Goal: Find specific page/section: Find specific page/section

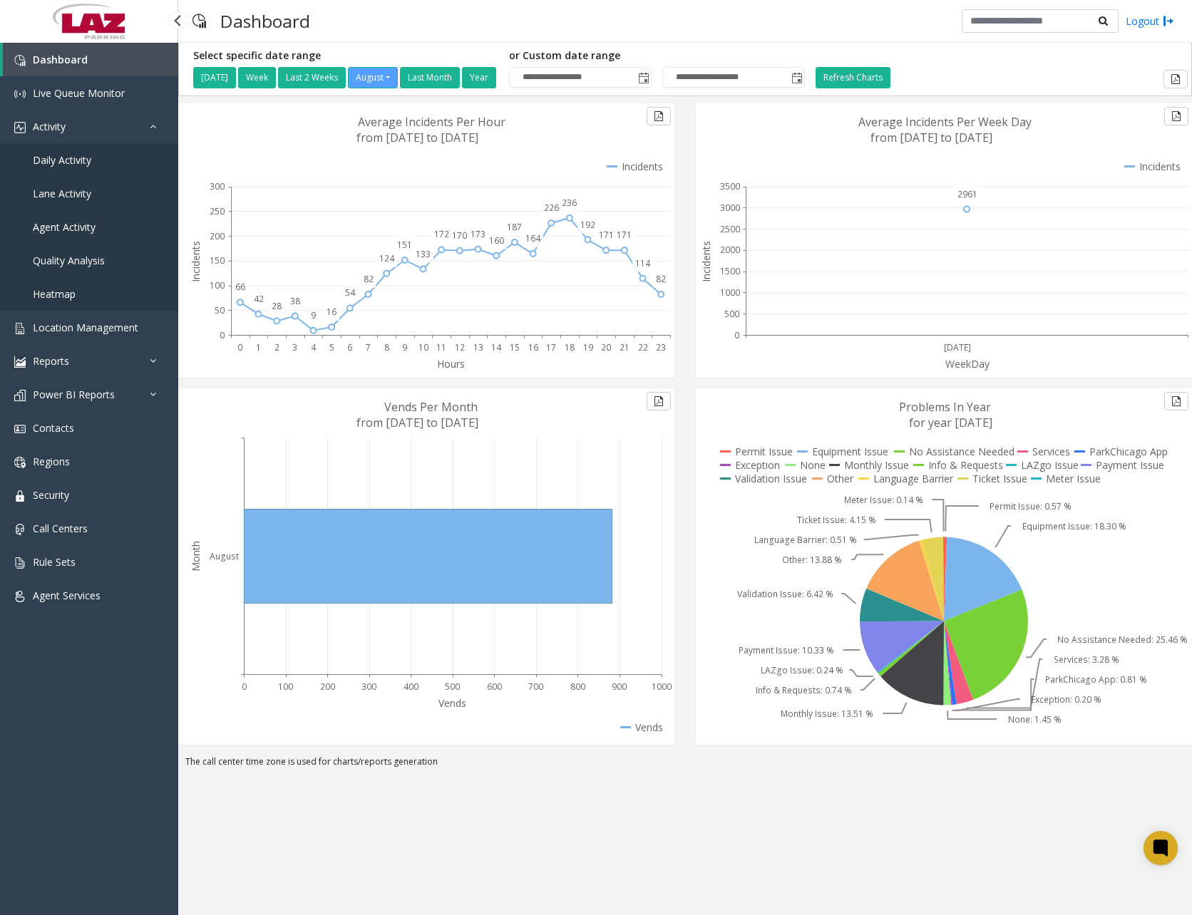
click at [58, 160] on span "Daily Activity" at bounding box center [62, 160] width 58 height 14
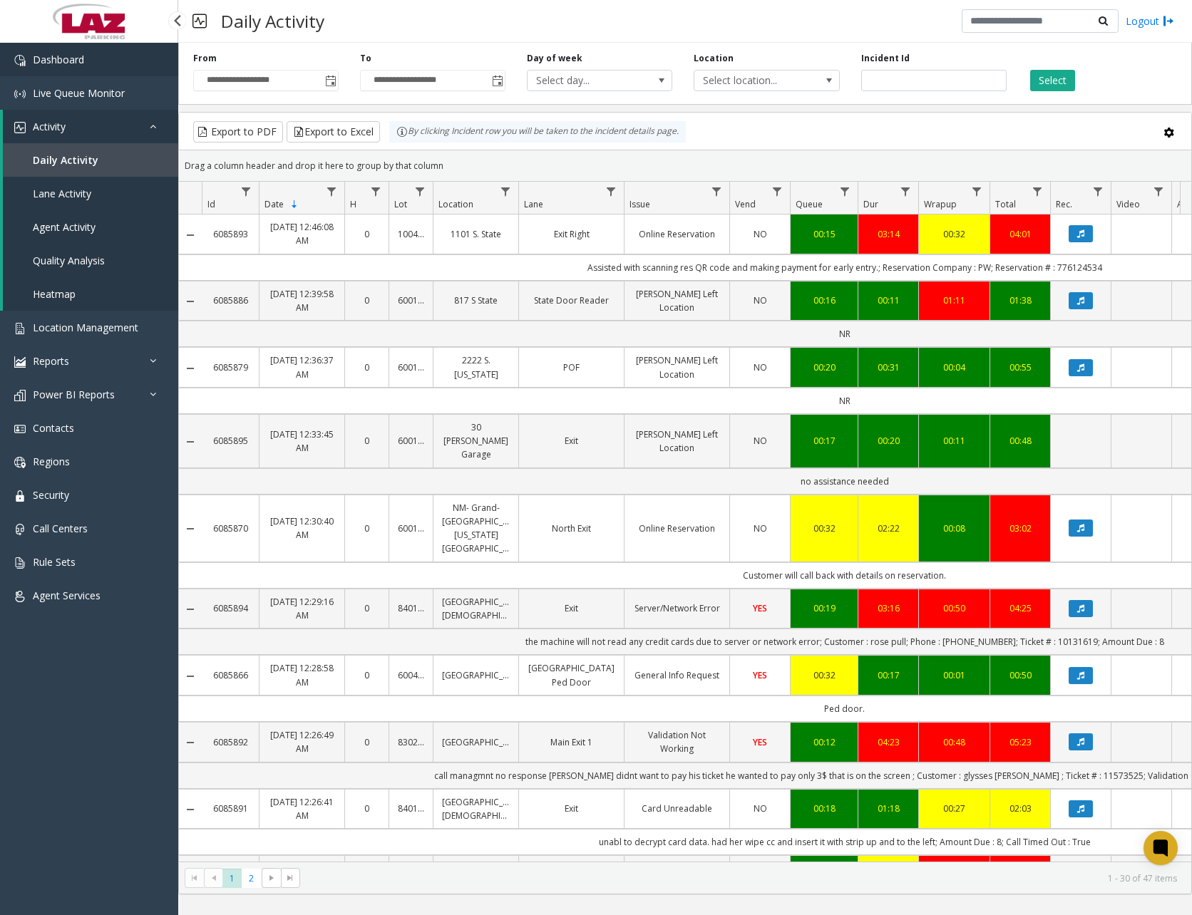
click at [115, 61] on link "Dashboard" at bounding box center [89, 59] width 178 height 33
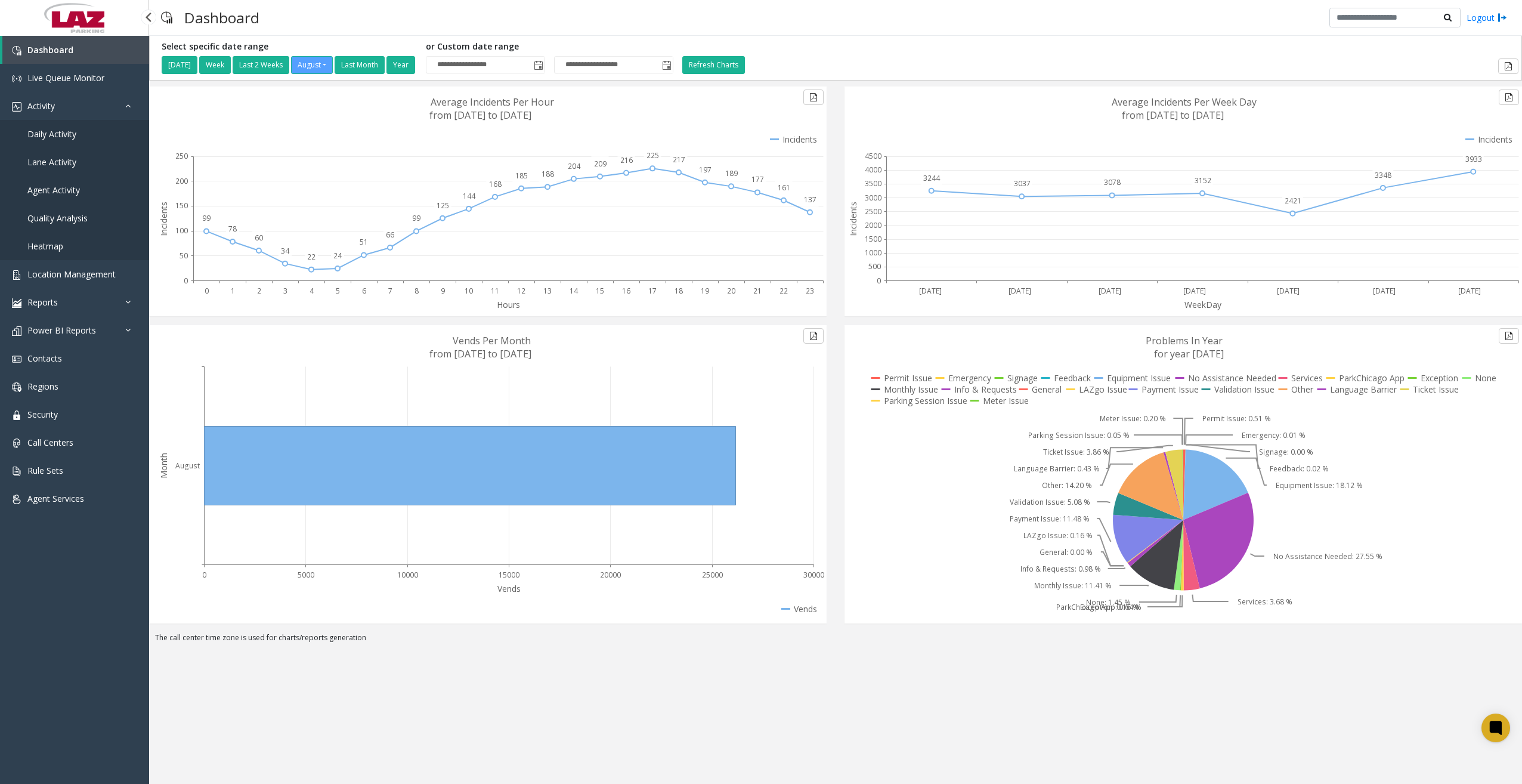
click at [64, 135] on span "Daily Activity" at bounding box center [52, 134] width 49 height 12
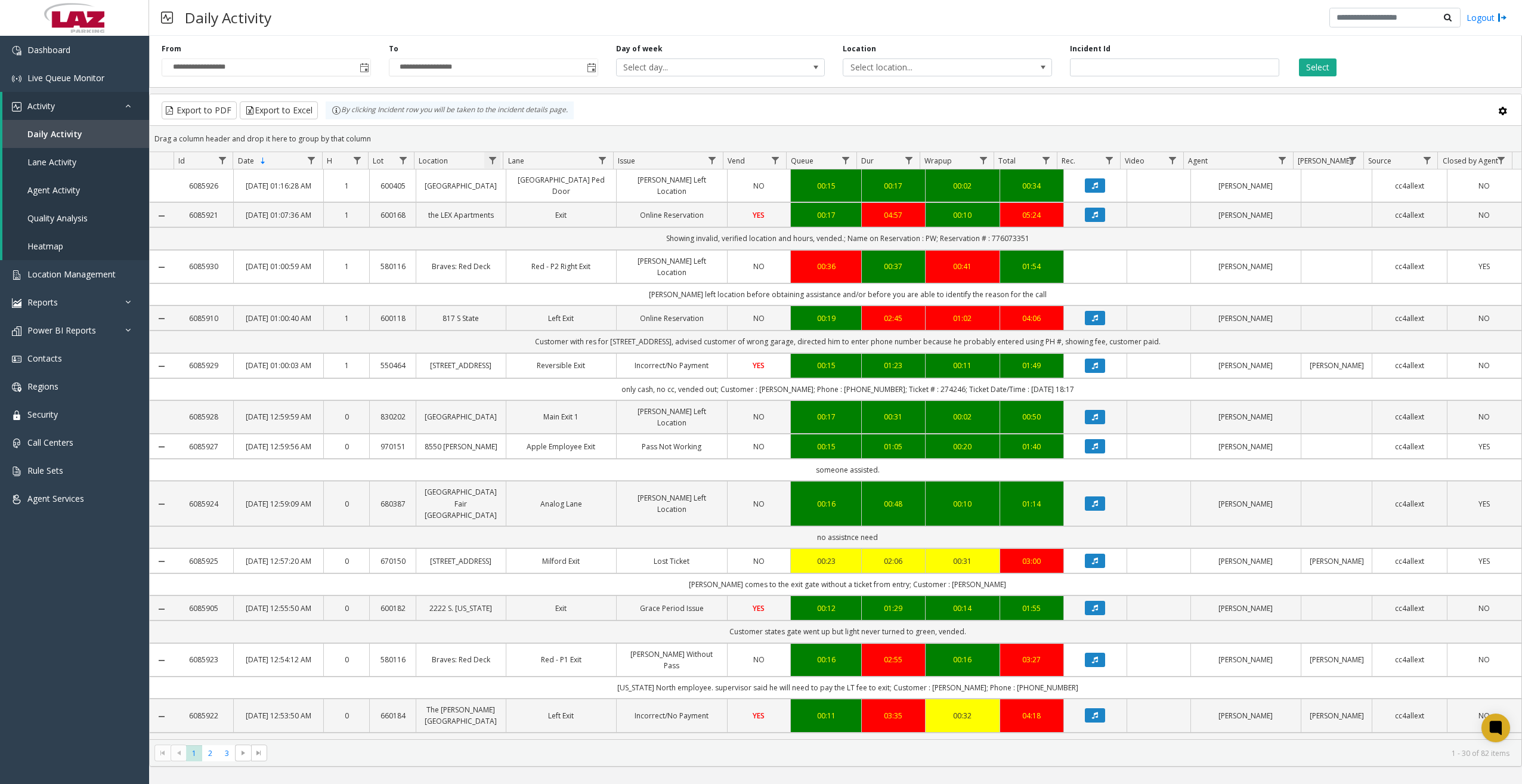
click at [490, 158] on span "Data table" at bounding box center [492, 160] width 9 height 9
click at [533, 211] on input "Location Filter" at bounding box center [543, 212] width 101 height 20
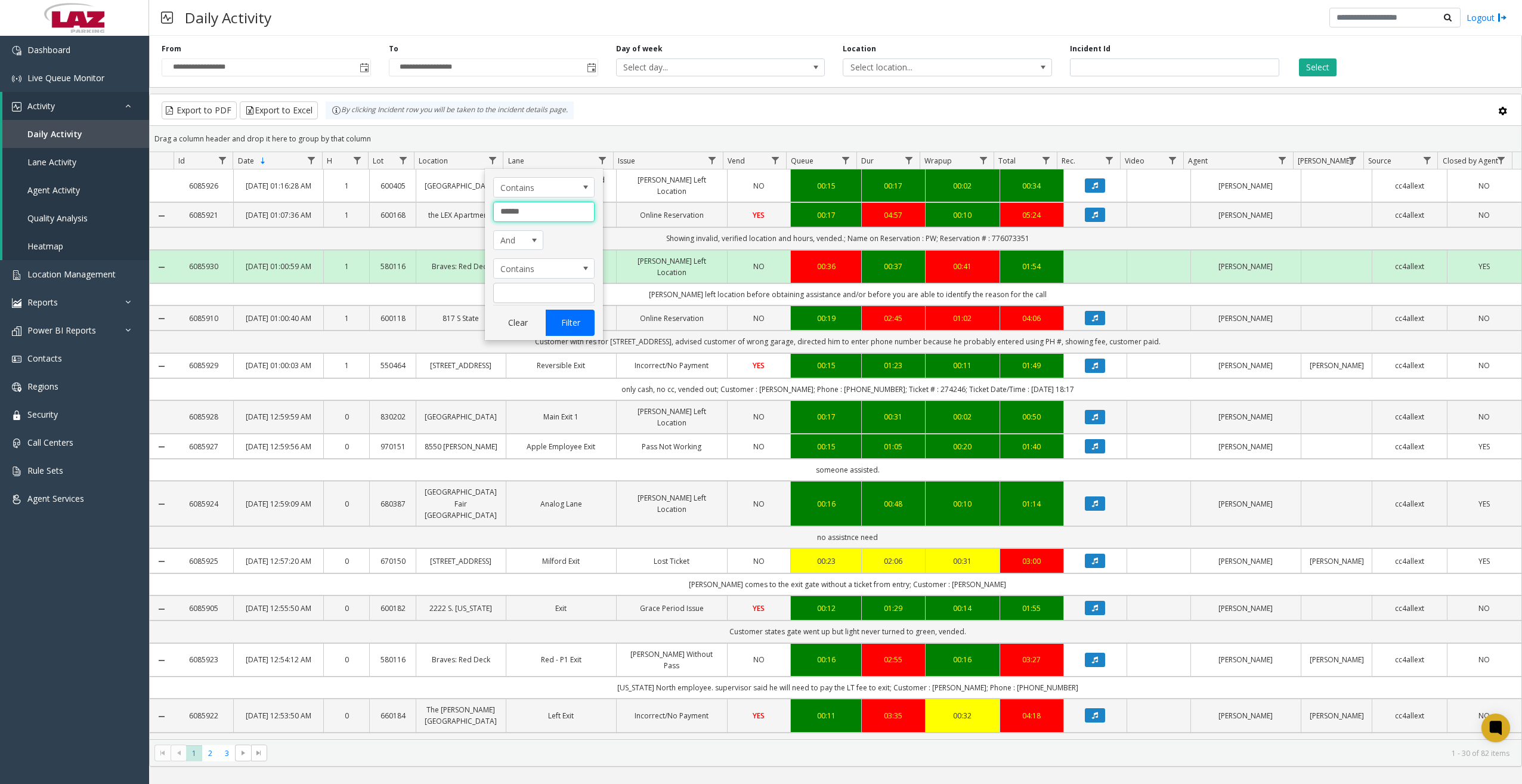
type input "******"
click at [574, 313] on button "Filter" at bounding box center [570, 322] width 49 height 26
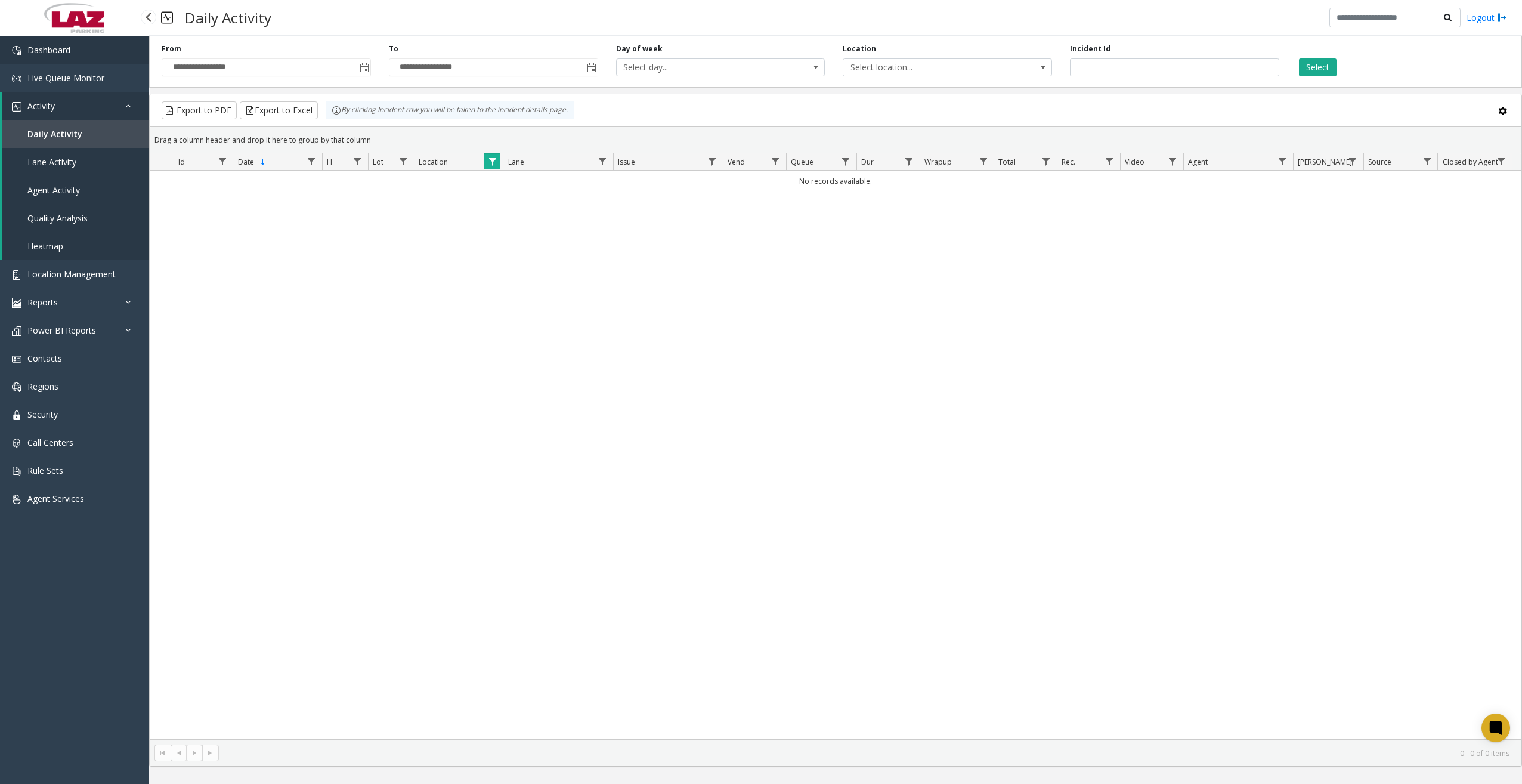
click at [69, 54] on span "Dashboard" at bounding box center [49, 50] width 43 height 12
